Goal: Information Seeking & Learning: Learn about a topic

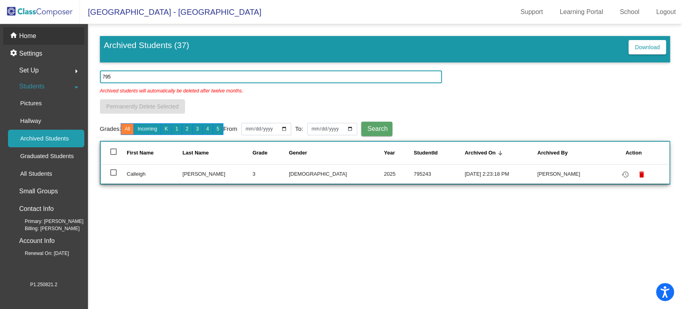
click at [32, 39] on p "Home" at bounding box center [27, 36] width 17 height 10
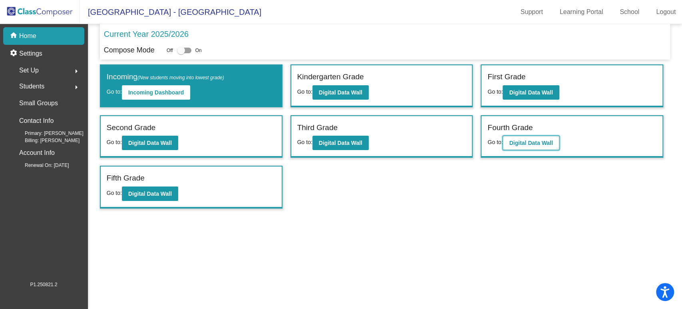
click at [553, 141] on b "Digital Data Wall" at bounding box center [531, 142] width 44 height 6
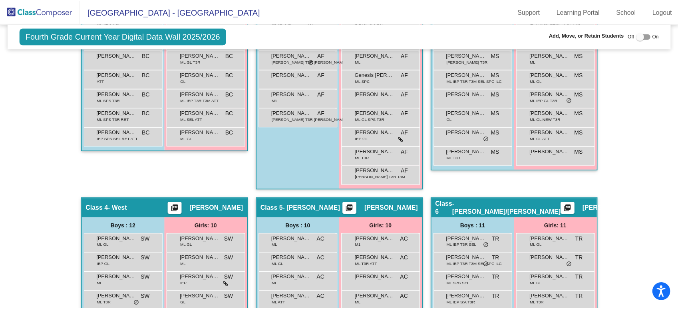
scroll to position [444, 0]
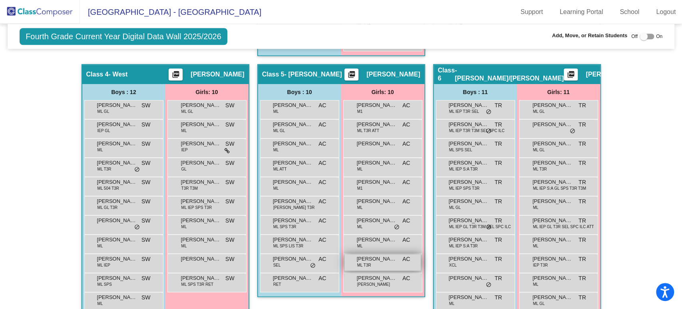
click at [379, 261] on div "[PERSON_NAME] ML T3R AC lock do_not_disturb_alt" at bounding box center [382, 262] width 76 height 16
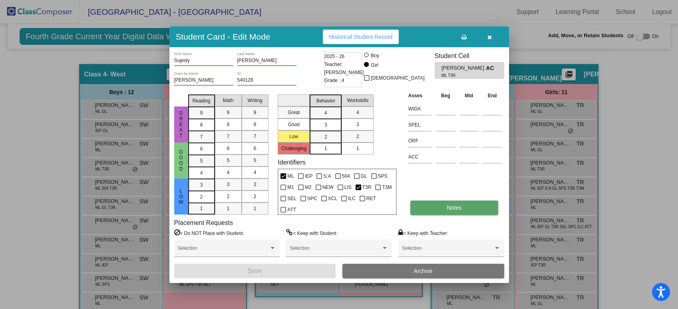
click at [442, 207] on button "Notes" at bounding box center [454, 207] width 88 height 14
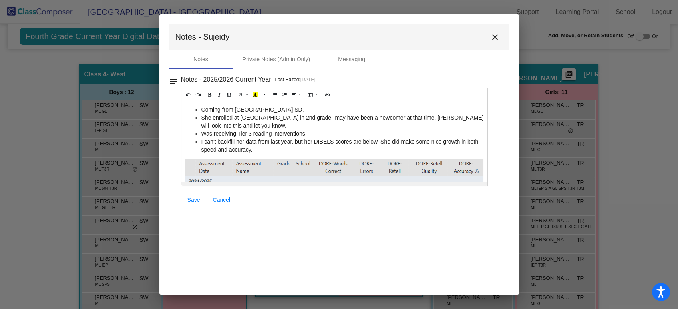
scroll to position [77, 0]
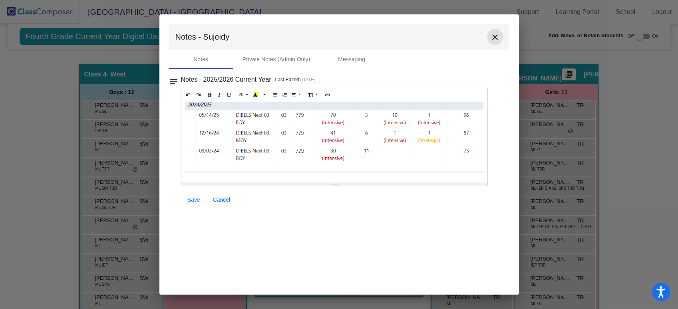
click at [494, 38] on mat-icon "close" at bounding box center [495, 37] width 10 height 10
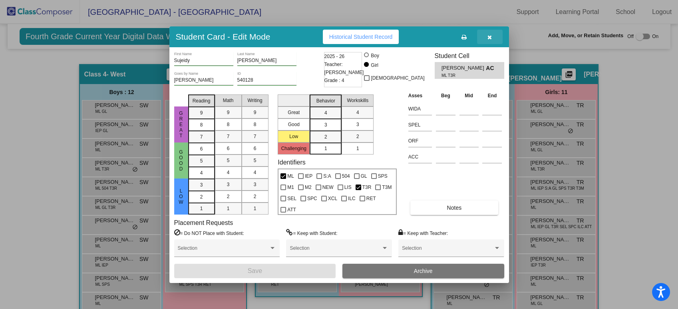
click at [486, 34] on button "button" at bounding box center [490, 37] width 26 height 14
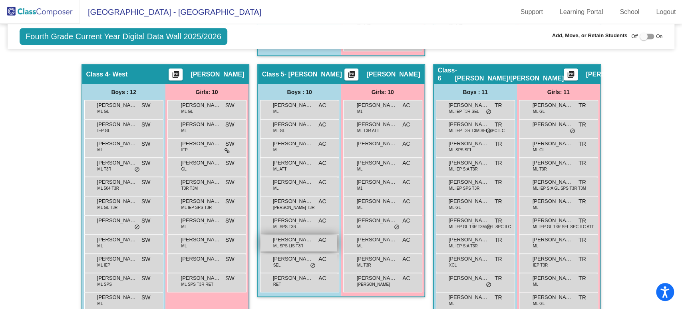
click at [294, 237] on span "[PERSON_NAME]" at bounding box center [293, 239] width 40 height 8
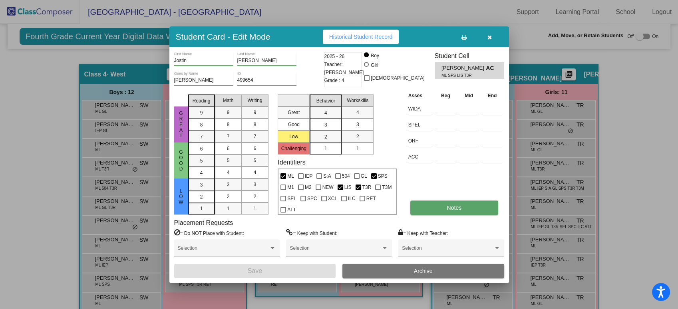
click at [475, 213] on button "Notes" at bounding box center [454, 207] width 88 height 14
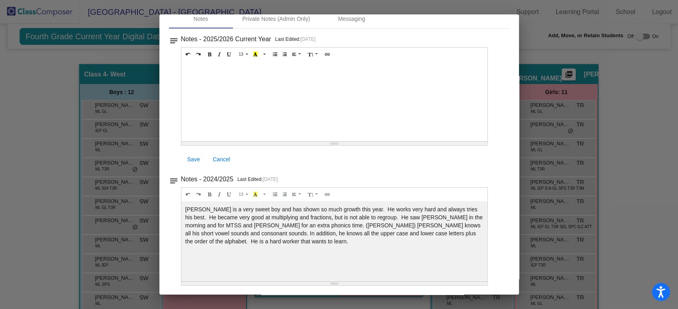
scroll to position [0, 0]
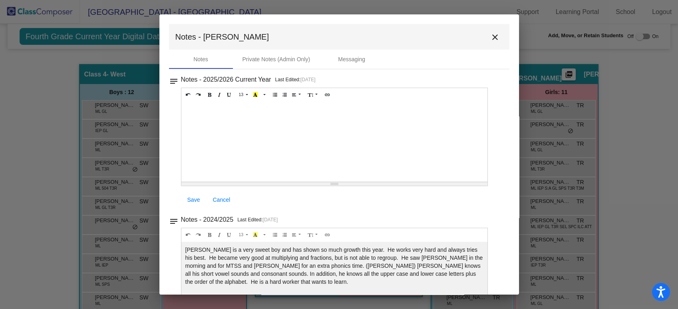
click at [491, 41] on mat-icon "close" at bounding box center [495, 37] width 10 height 10
